Goal: Contribute content: Contribute content

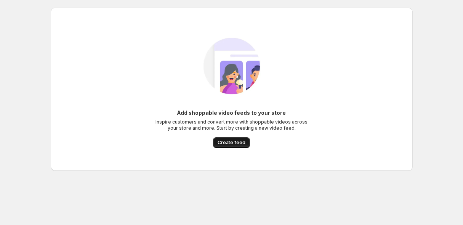
click at [237, 141] on span "Create feed" at bounding box center [232, 142] width 28 height 6
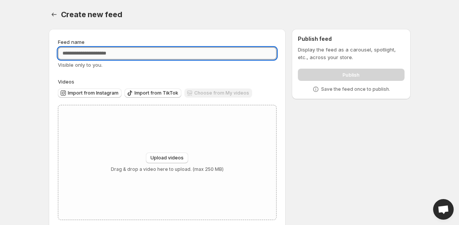
click at [104, 53] on input "Feed name" at bounding box center [167, 53] width 219 height 12
type input "*********"
click at [160, 148] on div "Upload videos Drag & drop a video here to upload. (max 250 MB)" at bounding box center [167, 162] width 218 height 114
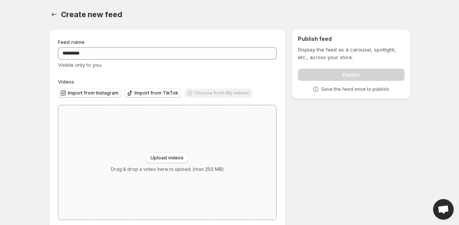
type input "**********"
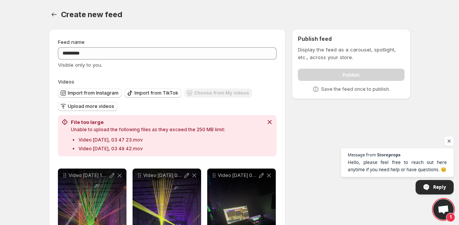
click at [354, 75] on div "Publish" at bounding box center [351, 73] width 106 height 15
click at [449, 140] on span "Open chat" at bounding box center [450, 141] width 10 height 10
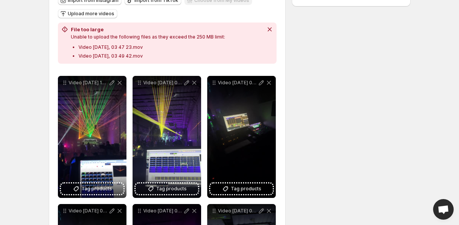
scroll to position [104, 0]
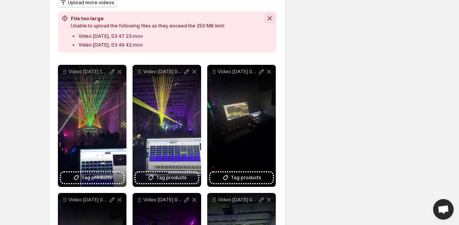
click at [272, 19] on icon "Dismiss notification" at bounding box center [270, 18] width 8 height 8
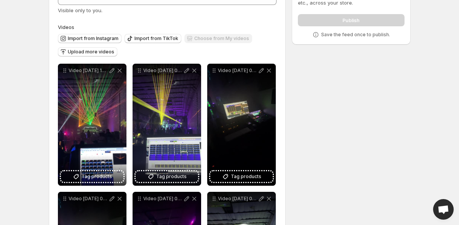
scroll to position [0, 0]
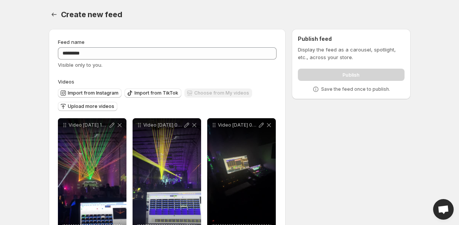
click at [375, 72] on div "Publish" at bounding box center [351, 73] width 106 height 15
click at [375, 71] on div "Publish" at bounding box center [351, 73] width 106 height 15
click at [398, 121] on div "**********" at bounding box center [227, 204] width 368 height 363
click at [311, 67] on div "Publish" at bounding box center [351, 73] width 106 height 15
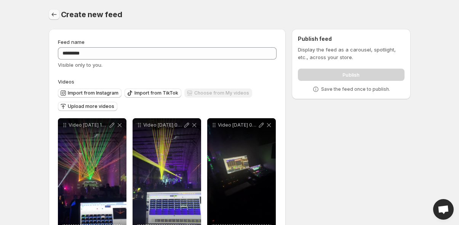
click at [52, 11] on icon "Settings" at bounding box center [54, 15] width 8 height 8
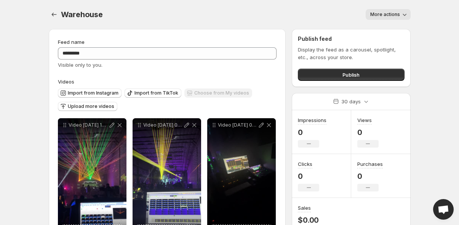
click at [392, 11] on button "More actions" at bounding box center [388, 14] width 45 height 11
click at [360, 76] on span "Publish" at bounding box center [351, 75] width 17 height 8
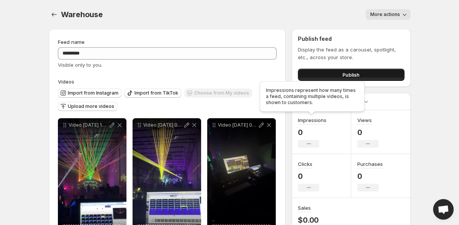
click at [340, 74] on button "Publish" at bounding box center [351, 75] width 106 height 12
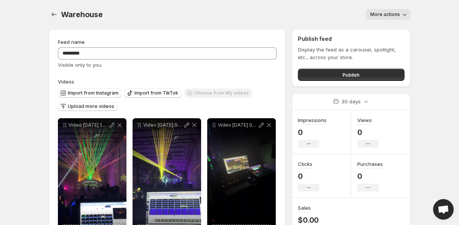
click at [394, 13] on span "More actions" at bounding box center [385, 14] width 30 height 6
click at [378, 69] on button "Publish" at bounding box center [351, 75] width 106 height 12
